Goal: Information Seeking & Learning: Learn about a topic

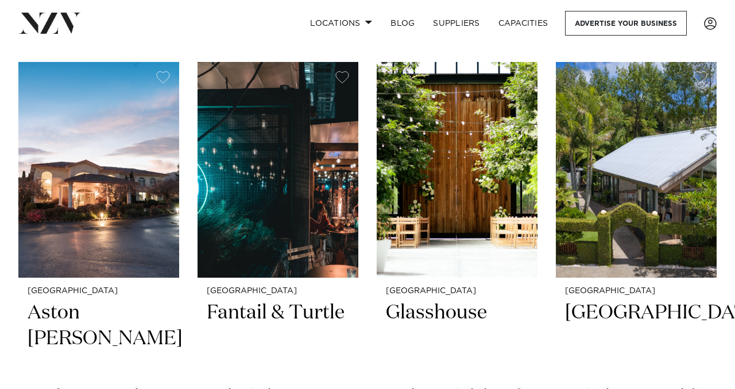
scroll to position [244, 0]
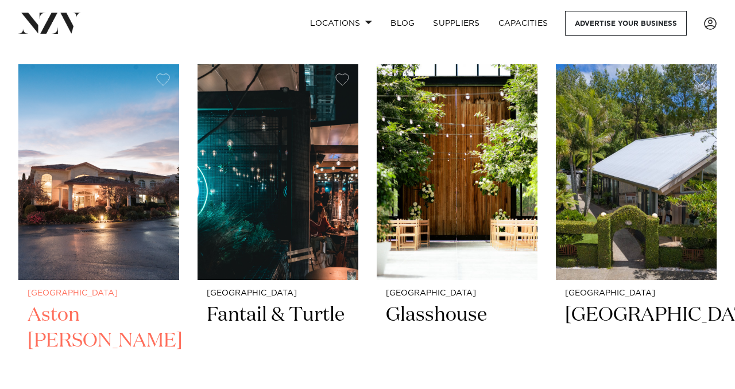
click at [109, 188] on img at bounding box center [98, 172] width 161 height 216
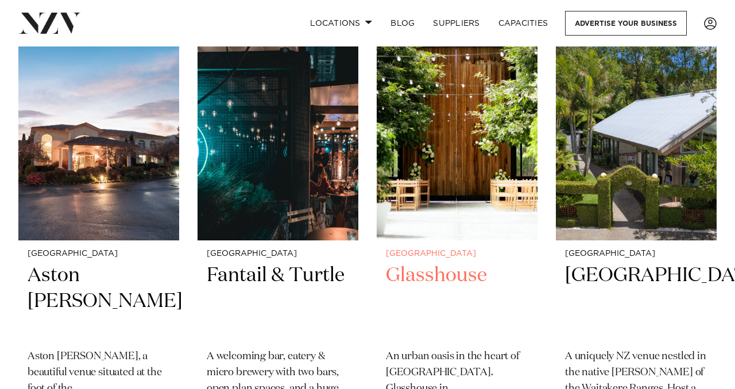
scroll to position [287, 0]
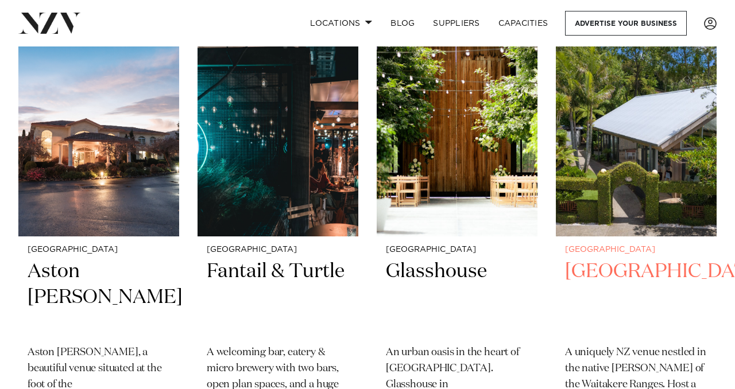
click at [615, 272] on h2 "[GEOGRAPHIC_DATA]" at bounding box center [636, 298] width 142 height 78
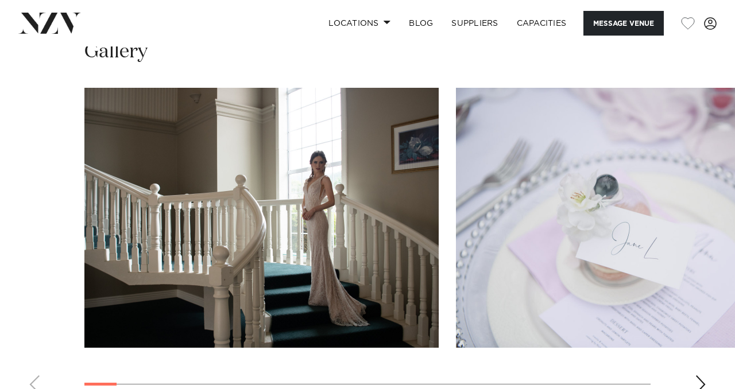
scroll to position [1090, 0]
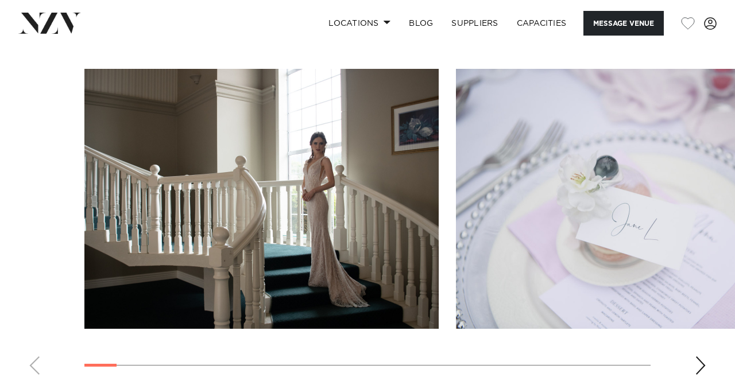
click at [700, 357] on div "Next slide" at bounding box center [700, 366] width 11 height 18
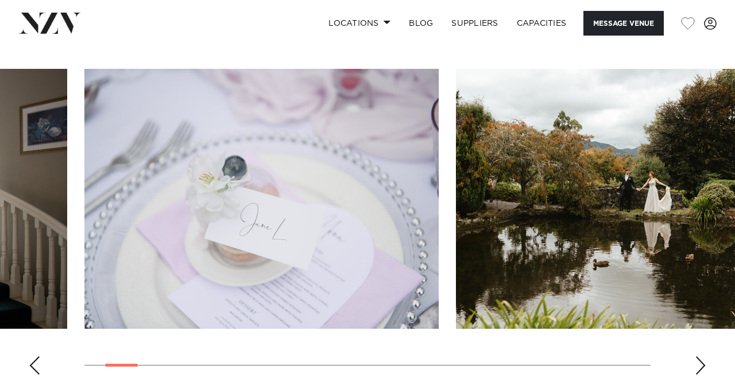
click at [700, 357] on div "Next slide" at bounding box center [700, 366] width 11 height 18
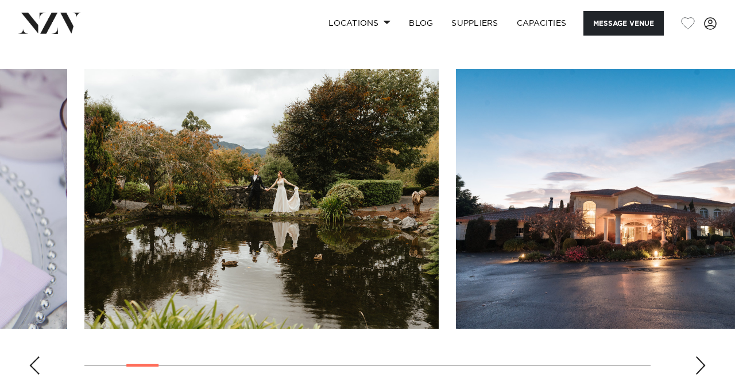
click at [700, 357] on div "Next slide" at bounding box center [700, 366] width 11 height 18
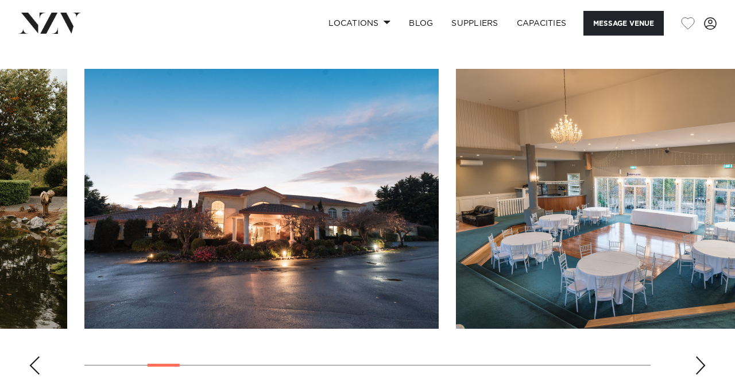
click at [700, 357] on div "Next slide" at bounding box center [700, 366] width 11 height 18
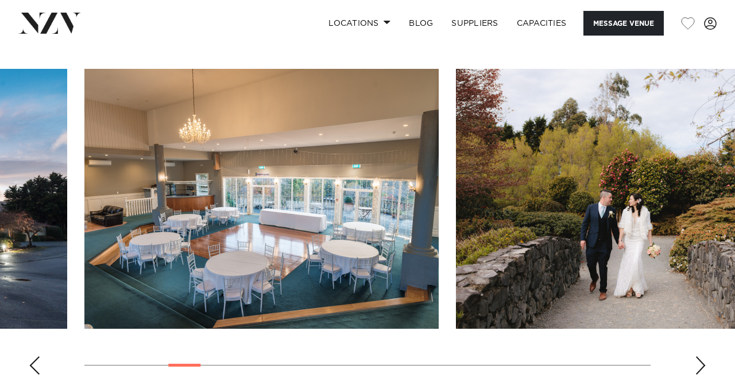
click at [700, 357] on div "Next slide" at bounding box center [700, 366] width 11 height 18
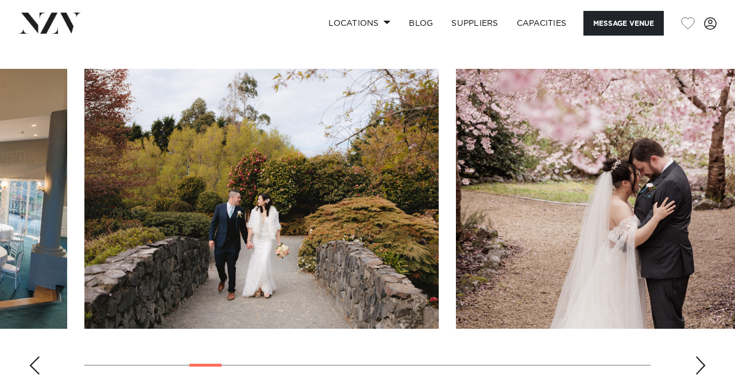
click at [700, 357] on div "Next slide" at bounding box center [700, 366] width 11 height 18
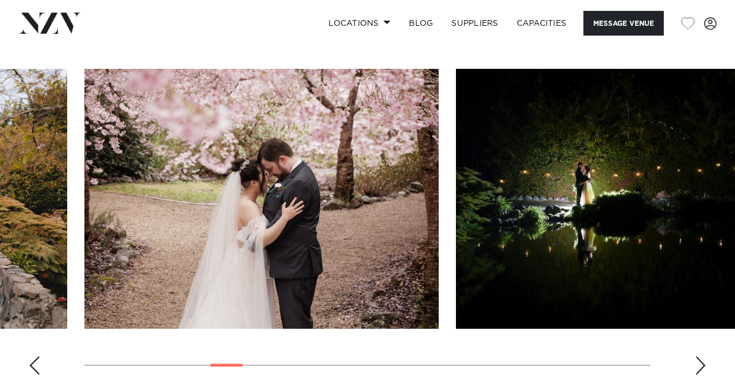
click at [700, 357] on div "Next slide" at bounding box center [700, 366] width 11 height 18
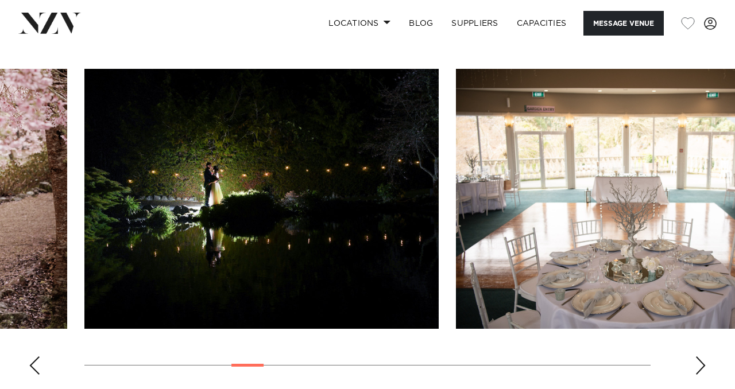
click at [700, 357] on div "Next slide" at bounding box center [700, 366] width 11 height 18
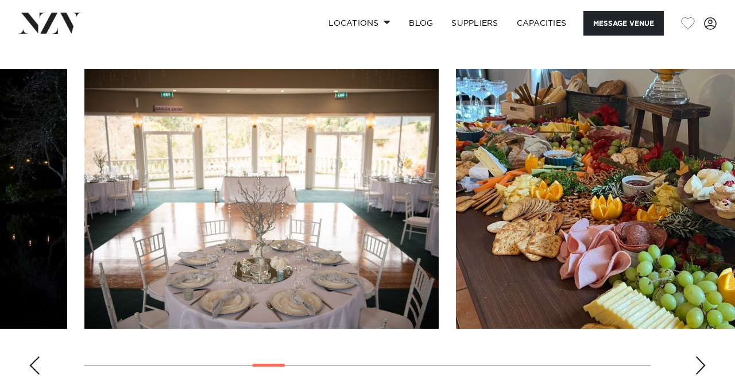
click at [700, 357] on div "Next slide" at bounding box center [700, 366] width 11 height 18
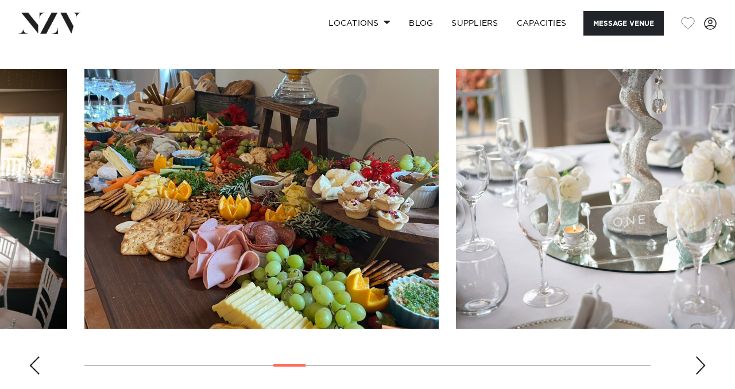
click at [700, 357] on div "Next slide" at bounding box center [700, 366] width 11 height 18
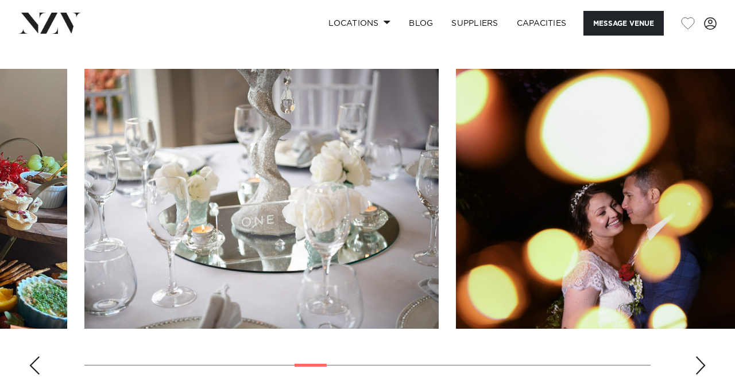
click at [700, 357] on div "Next slide" at bounding box center [700, 366] width 11 height 18
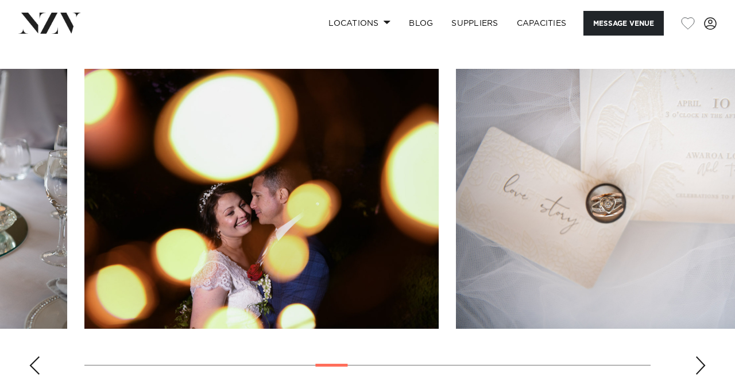
click at [700, 357] on div "Next slide" at bounding box center [700, 366] width 11 height 18
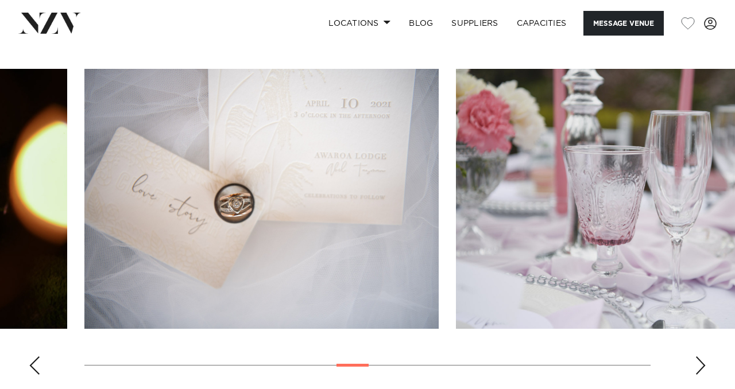
click at [699, 357] on div "Next slide" at bounding box center [700, 366] width 11 height 18
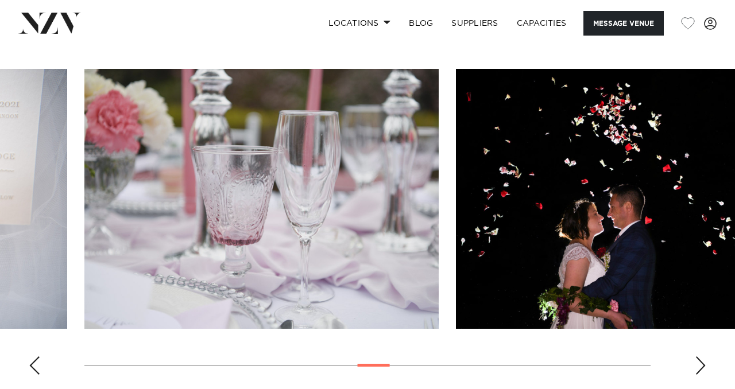
click at [699, 357] on div "Next slide" at bounding box center [700, 366] width 11 height 18
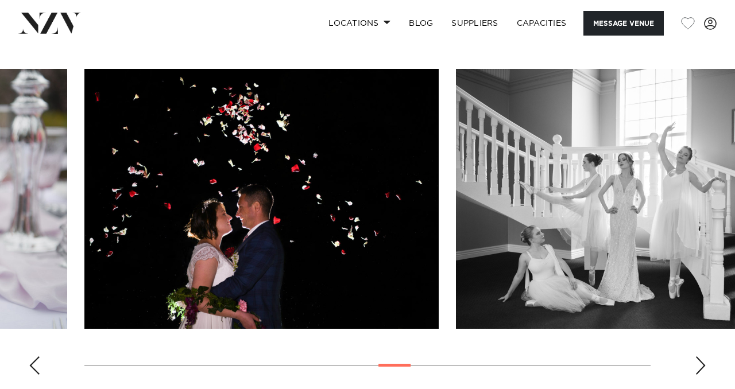
click at [699, 357] on div "Next slide" at bounding box center [700, 366] width 11 height 18
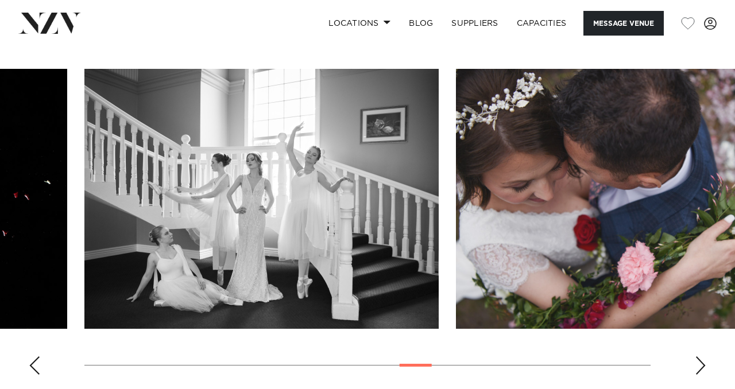
click at [699, 357] on div "Next slide" at bounding box center [700, 366] width 11 height 18
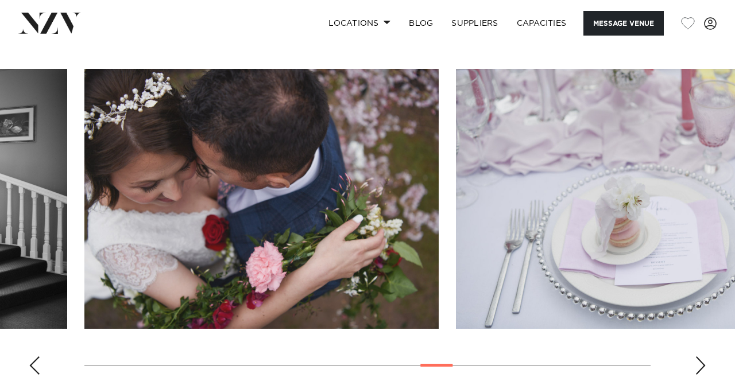
click at [699, 357] on div "Next slide" at bounding box center [700, 366] width 11 height 18
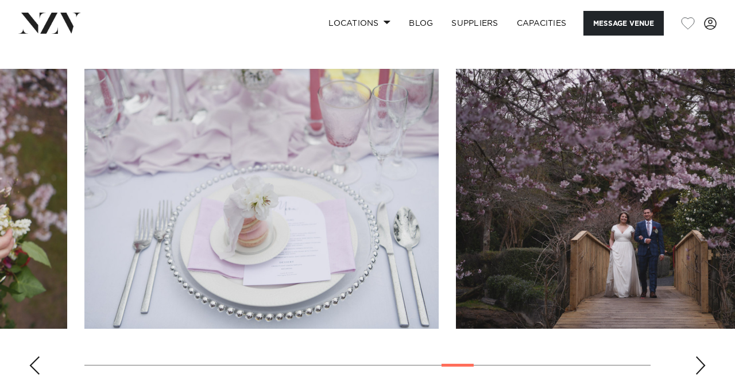
click at [699, 357] on div "Next slide" at bounding box center [700, 366] width 11 height 18
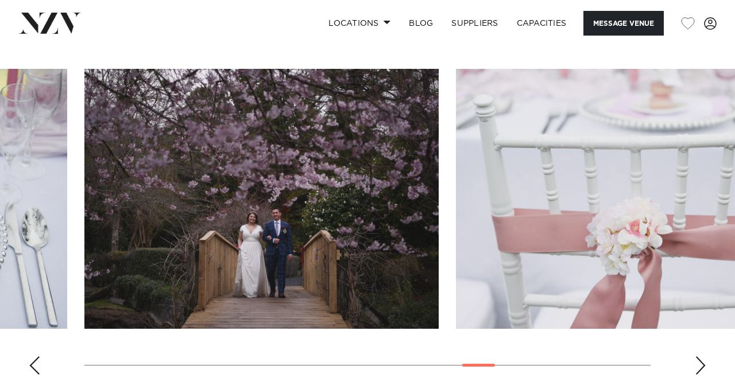
click at [699, 357] on div "Next slide" at bounding box center [700, 366] width 11 height 18
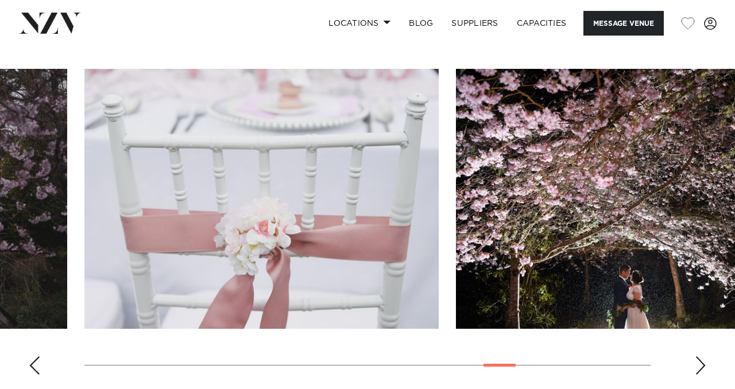
click at [699, 357] on div "Next slide" at bounding box center [700, 366] width 11 height 18
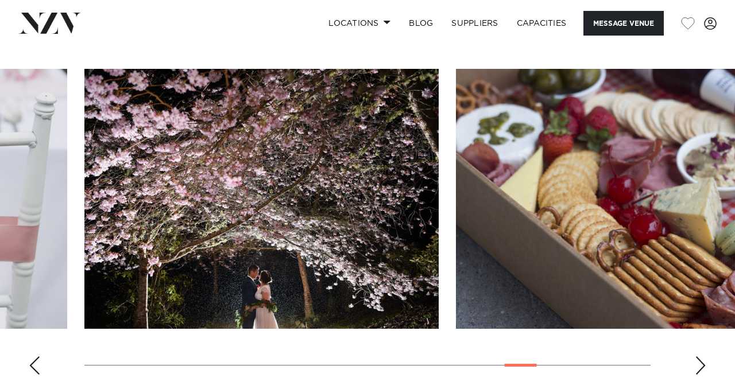
click at [699, 357] on div "Next slide" at bounding box center [700, 366] width 11 height 18
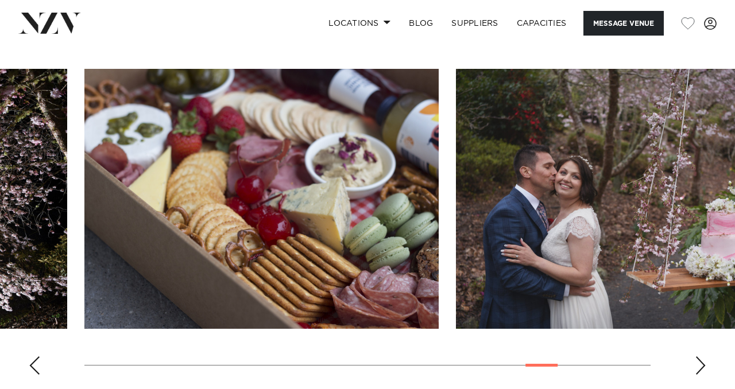
click at [699, 357] on div "Next slide" at bounding box center [700, 366] width 11 height 18
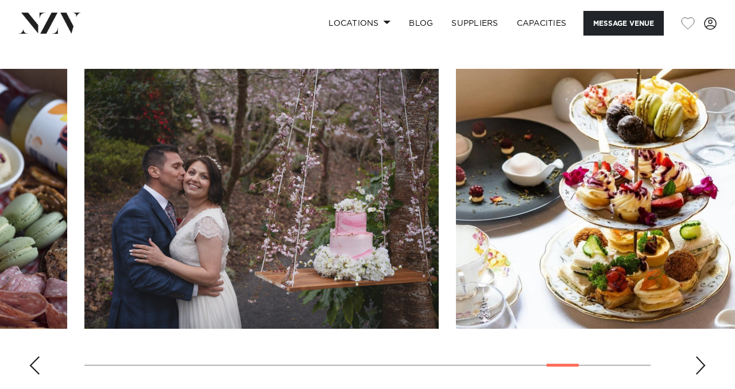
click at [699, 357] on div "Next slide" at bounding box center [700, 366] width 11 height 18
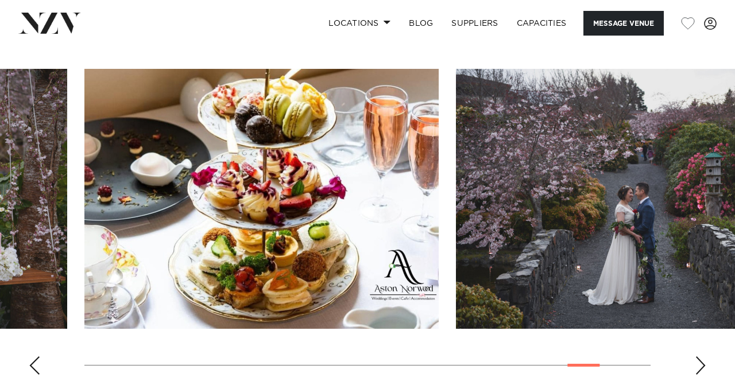
click at [699, 357] on div "Next slide" at bounding box center [700, 366] width 11 height 18
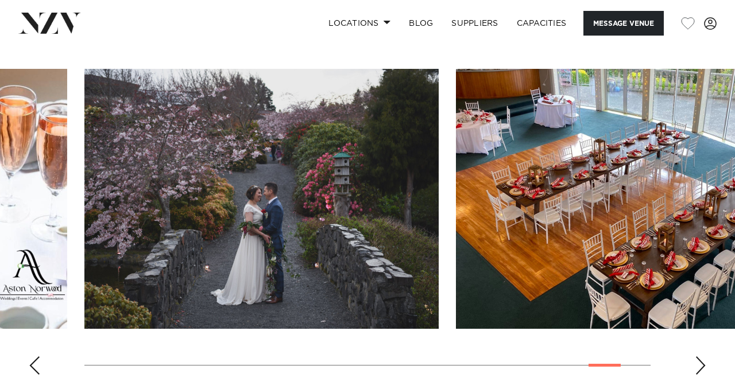
click at [699, 357] on div "Next slide" at bounding box center [700, 366] width 11 height 18
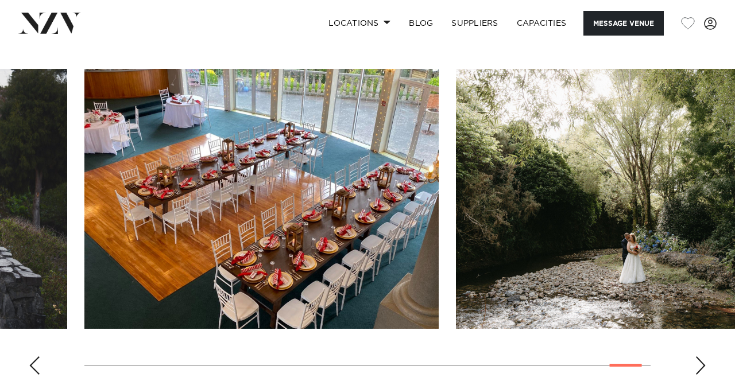
click at [699, 357] on div "Next slide" at bounding box center [700, 366] width 11 height 18
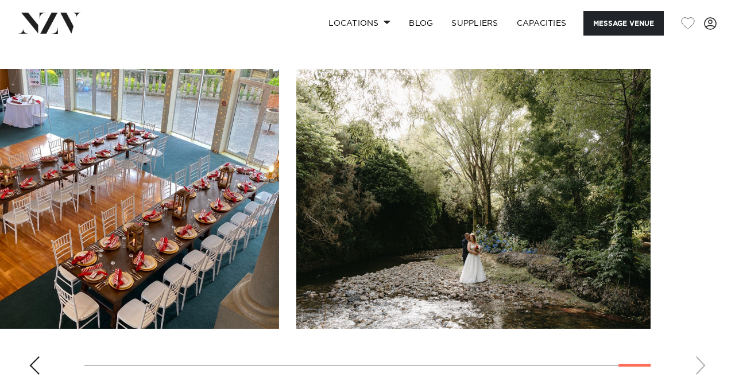
click at [699, 330] on swiper-container at bounding box center [367, 226] width 735 height 315
click at [173, 133] on img "26 / 27" at bounding box center [102, 199] width 354 height 260
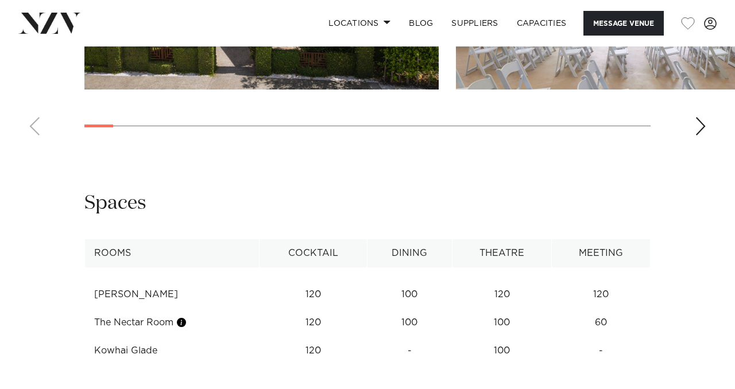
scroll to position [1715, 0]
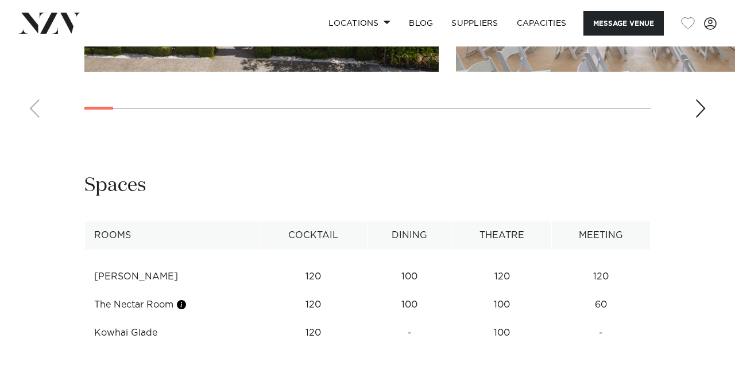
click at [697, 118] on div "Next slide" at bounding box center [700, 108] width 11 height 18
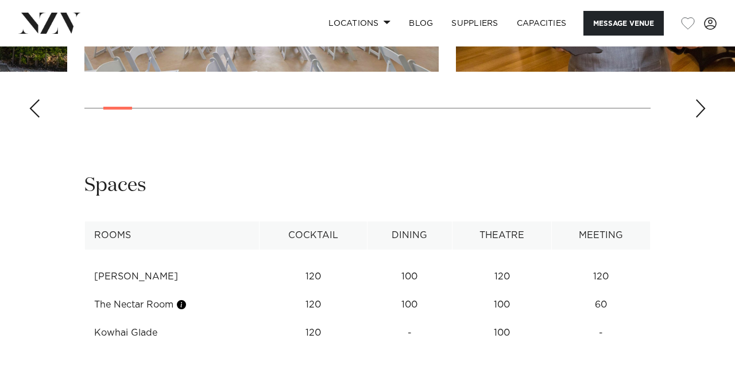
click at [697, 118] on div "Next slide" at bounding box center [700, 108] width 11 height 18
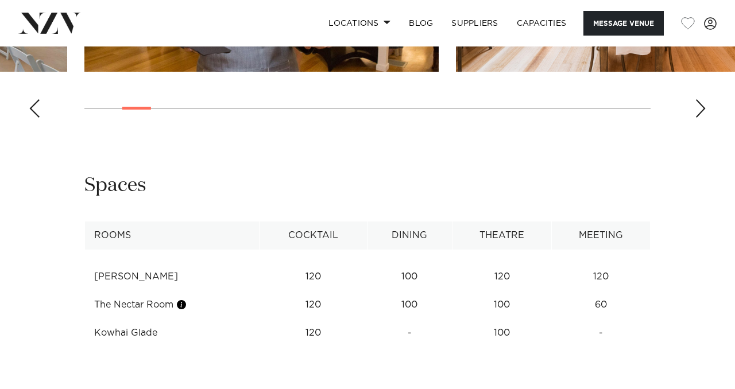
click at [697, 118] on div "Next slide" at bounding box center [700, 108] width 11 height 18
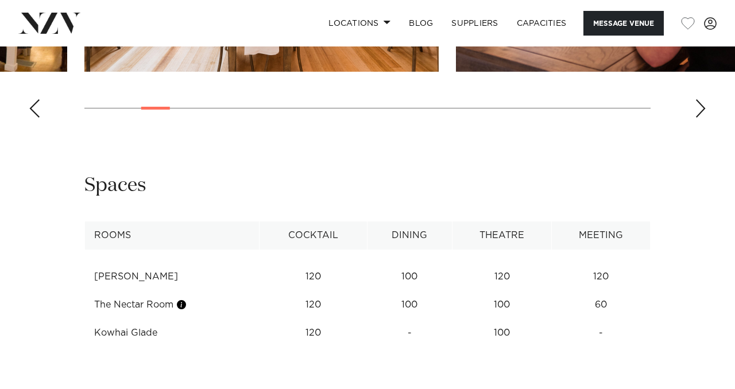
click at [697, 118] on div "Next slide" at bounding box center [700, 108] width 11 height 18
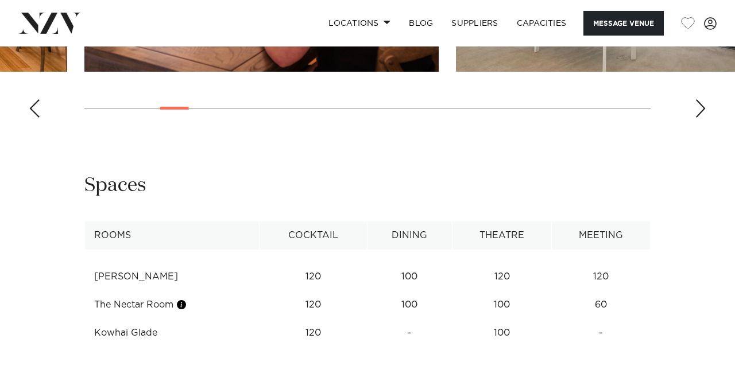
click at [697, 118] on div "Next slide" at bounding box center [700, 108] width 11 height 18
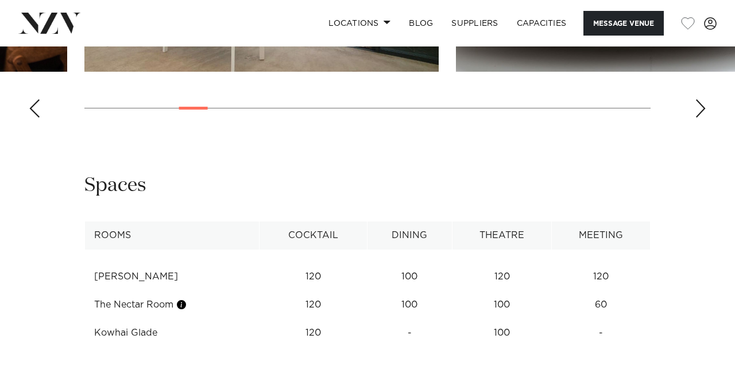
click at [697, 118] on div "Next slide" at bounding box center [700, 108] width 11 height 18
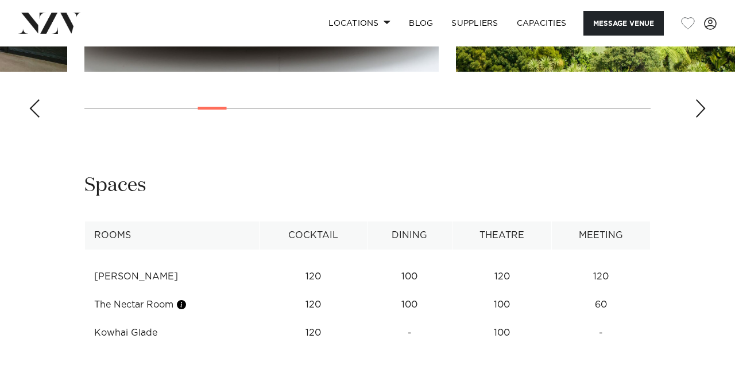
click at [697, 118] on div "Next slide" at bounding box center [700, 108] width 11 height 18
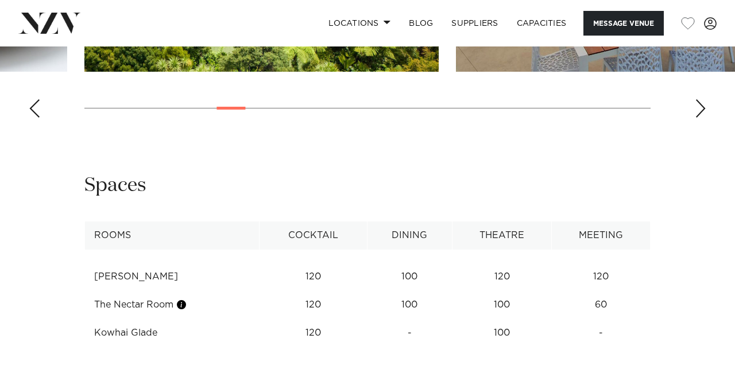
click at [697, 118] on div "Next slide" at bounding box center [700, 108] width 11 height 18
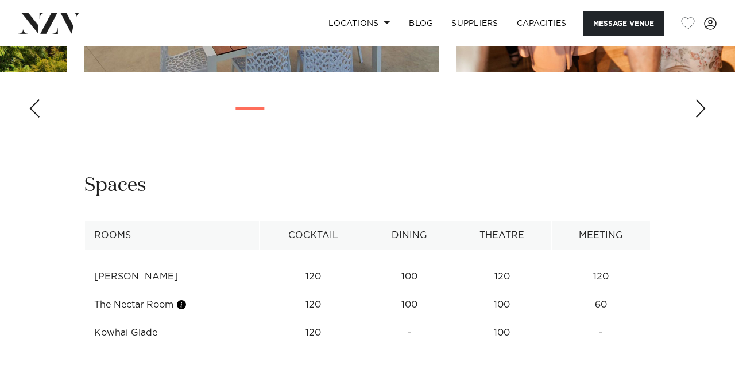
click at [697, 118] on div "Next slide" at bounding box center [700, 108] width 11 height 18
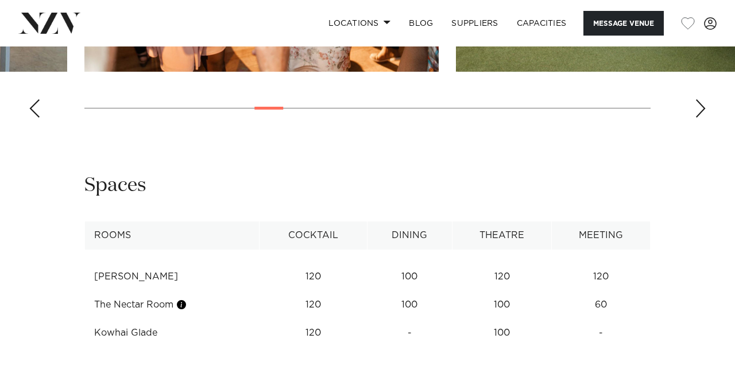
click at [697, 118] on div "Next slide" at bounding box center [700, 108] width 11 height 18
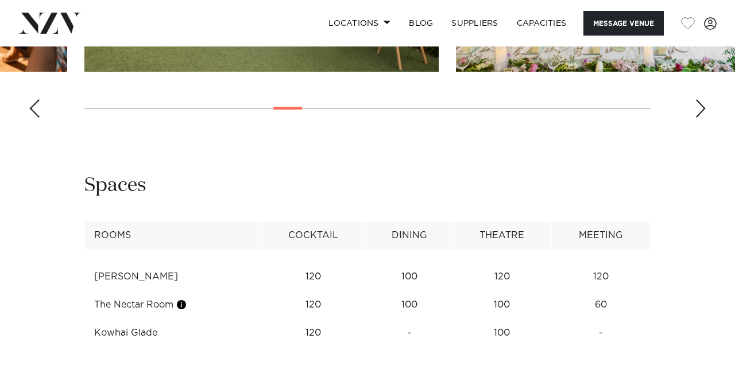
click at [697, 118] on div "Next slide" at bounding box center [700, 108] width 11 height 18
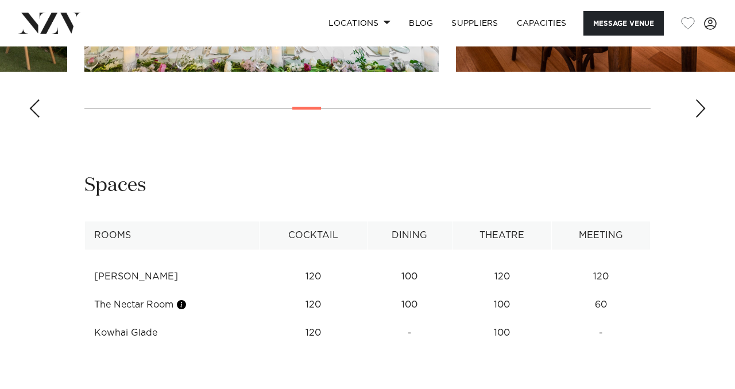
click at [697, 118] on div "Next slide" at bounding box center [700, 108] width 11 height 18
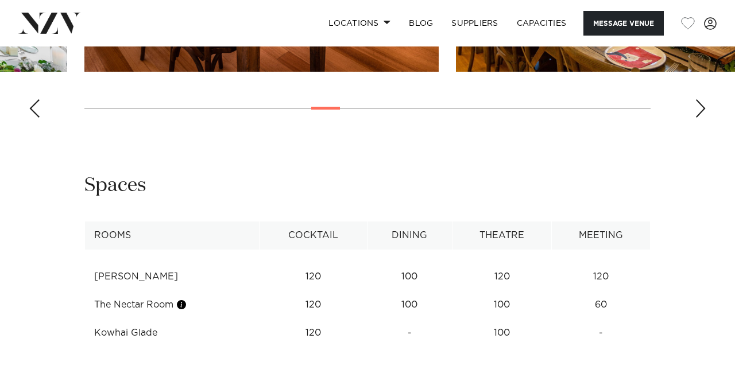
click at [697, 118] on div "Next slide" at bounding box center [700, 108] width 11 height 18
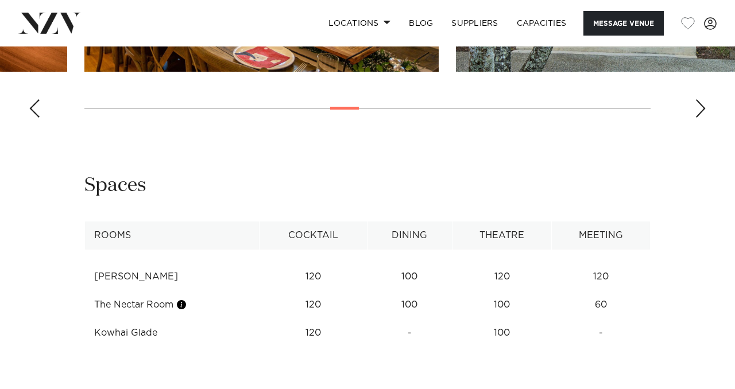
click at [697, 118] on div "Next slide" at bounding box center [700, 108] width 11 height 18
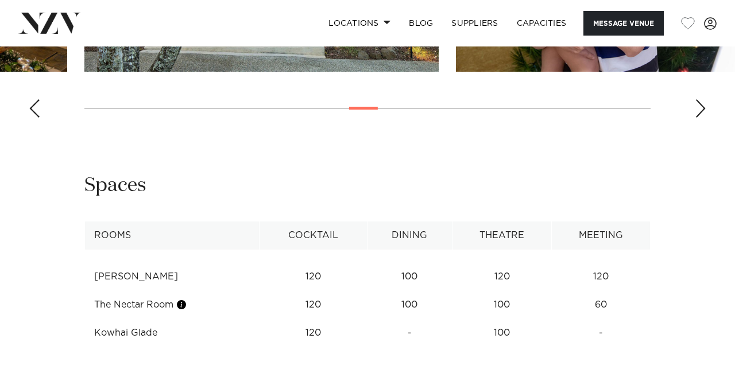
click at [697, 118] on div "Next slide" at bounding box center [700, 108] width 11 height 18
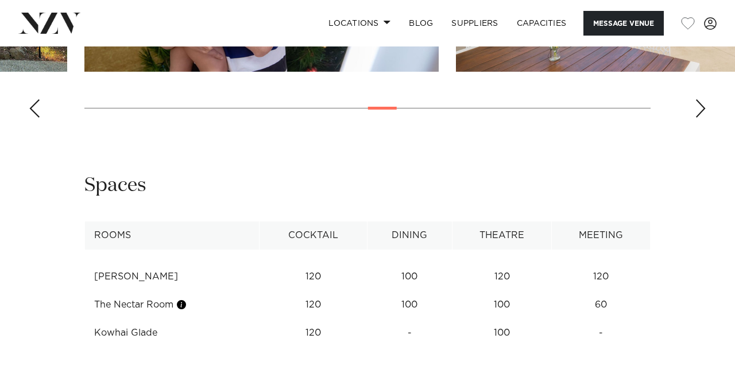
click at [697, 118] on div "Next slide" at bounding box center [700, 108] width 11 height 18
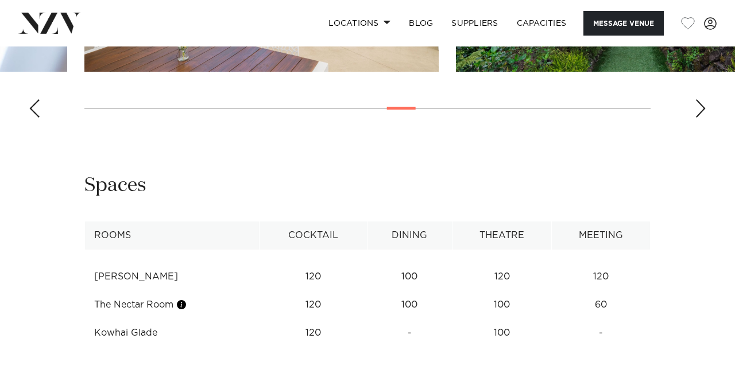
click at [697, 118] on div "Next slide" at bounding box center [700, 108] width 11 height 18
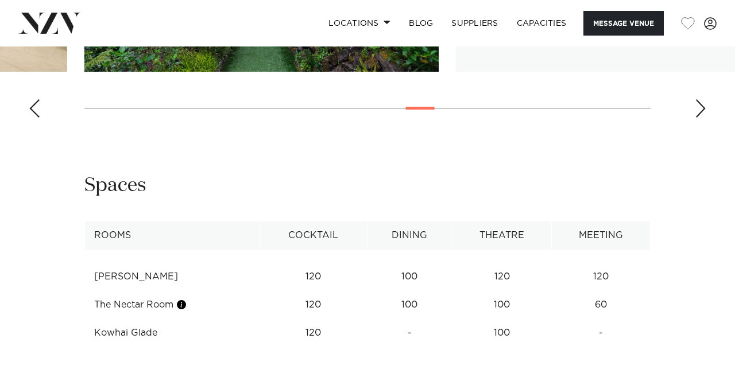
click at [697, 118] on div "Next slide" at bounding box center [700, 108] width 11 height 18
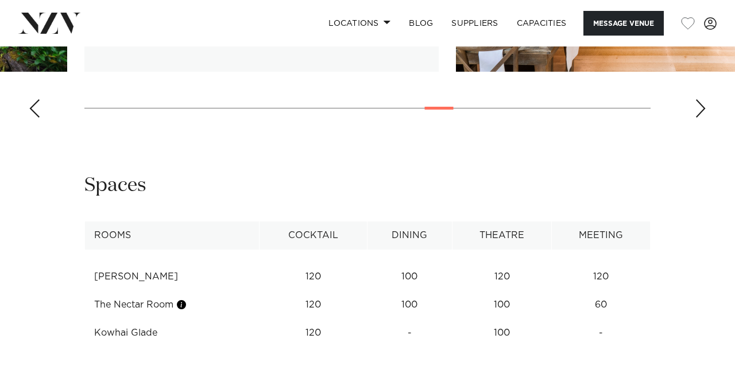
click at [697, 118] on div "Next slide" at bounding box center [700, 108] width 11 height 18
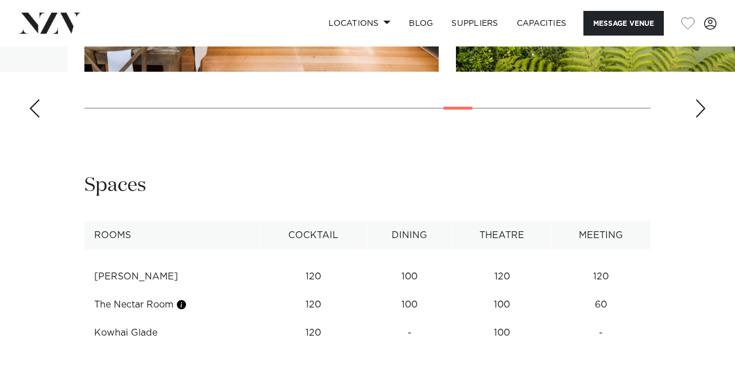
click at [697, 118] on div "Next slide" at bounding box center [700, 108] width 11 height 18
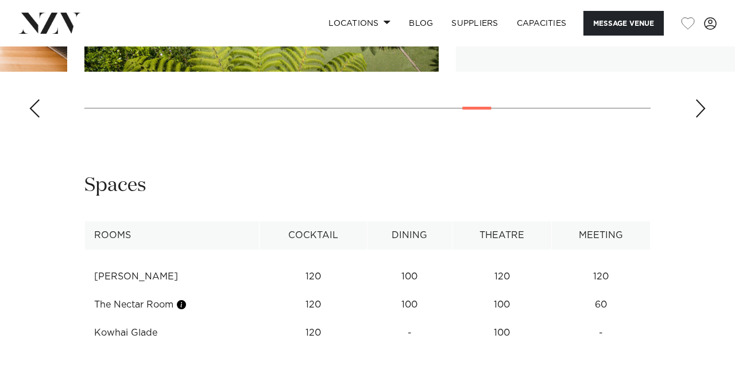
click at [697, 118] on div "Next slide" at bounding box center [700, 108] width 11 height 18
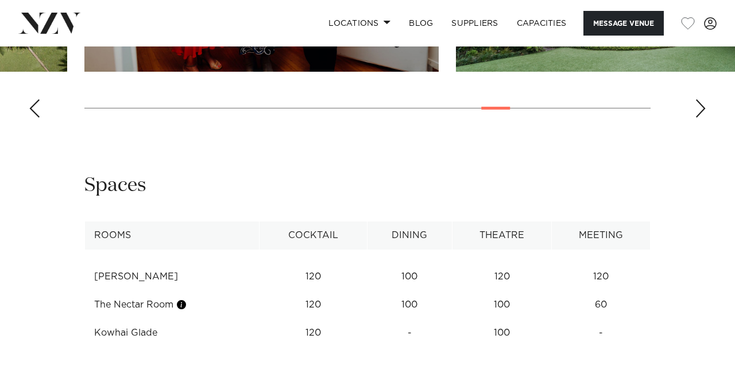
click at [697, 118] on div "Next slide" at bounding box center [700, 108] width 11 height 18
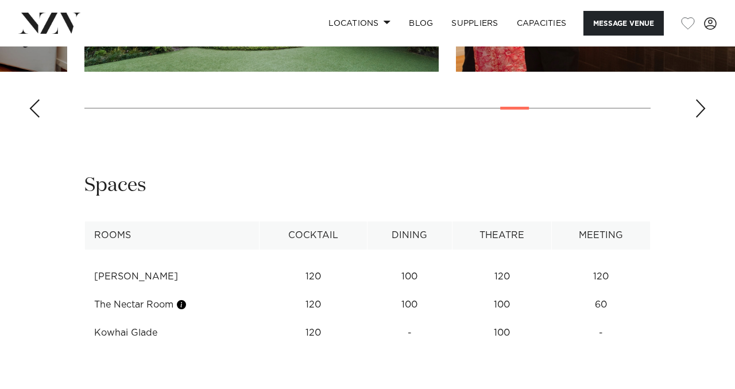
click at [697, 118] on div "Next slide" at bounding box center [700, 108] width 11 height 18
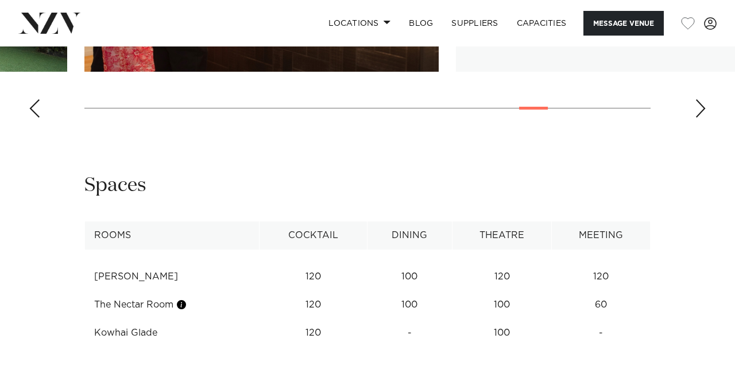
click at [697, 118] on div "Next slide" at bounding box center [700, 108] width 11 height 18
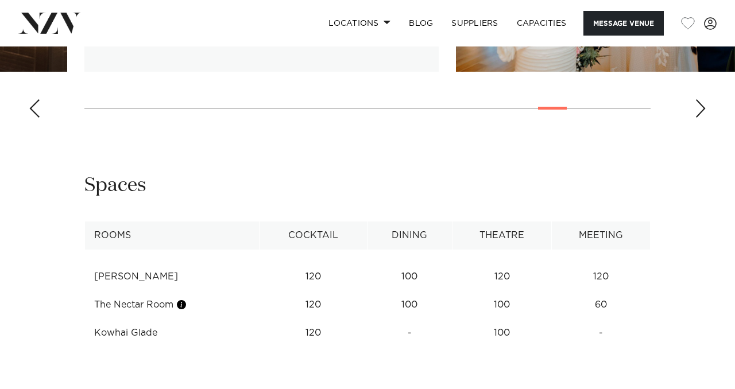
click at [697, 118] on div "Next slide" at bounding box center [700, 108] width 11 height 18
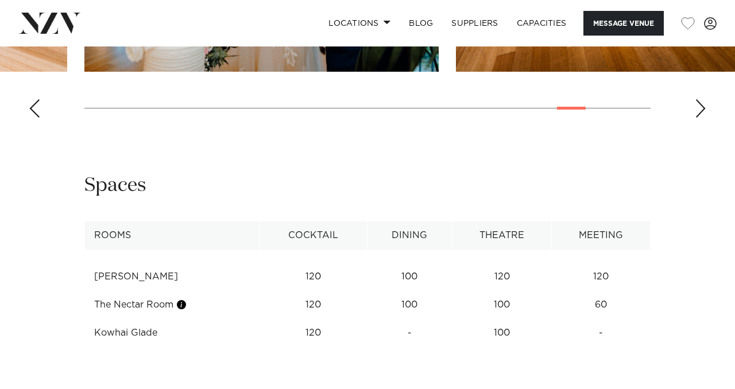
click at [697, 118] on div "Next slide" at bounding box center [700, 108] width 11 height 18
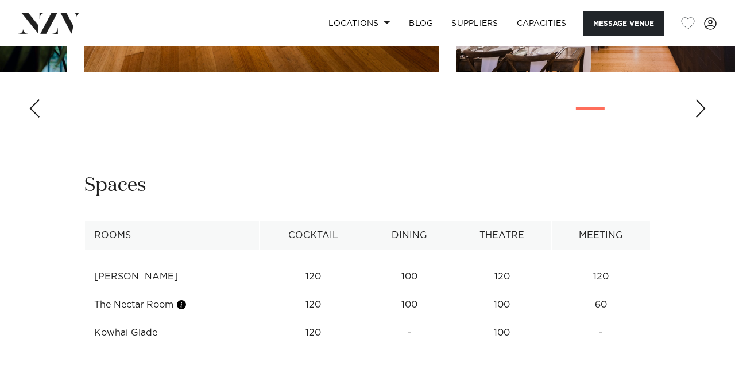
click at [697, 118] on div "Next slide" at bounding box center [700, 108] width 11 height 18
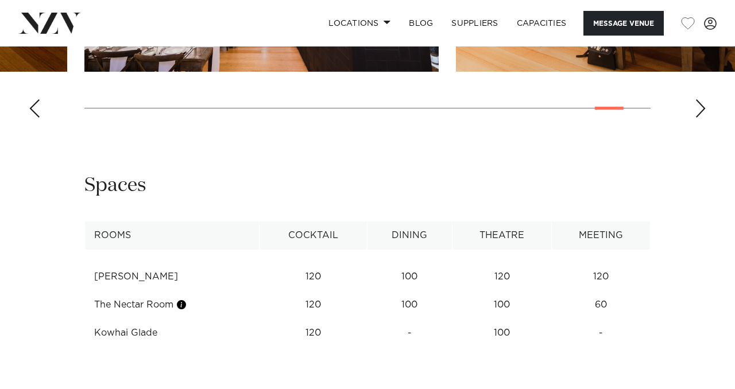
click at [697, 118] on div "Next slide" at bounding box center [700, 108] width 11 height 18
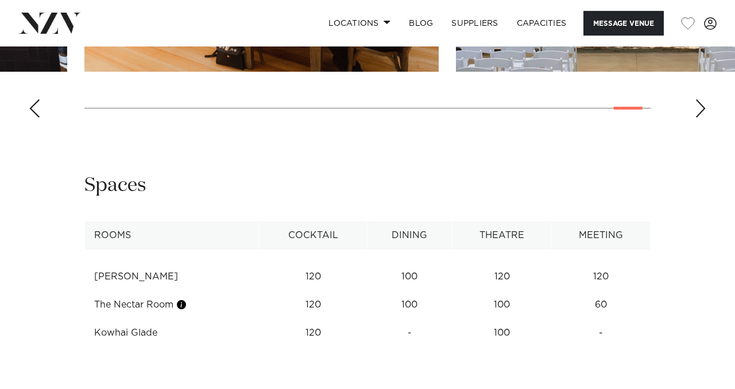
click at [697, 118] on div "Next slide" at bounding box center [700, 108] width 11 height 18
